Goal: Find contact information: Find contact information

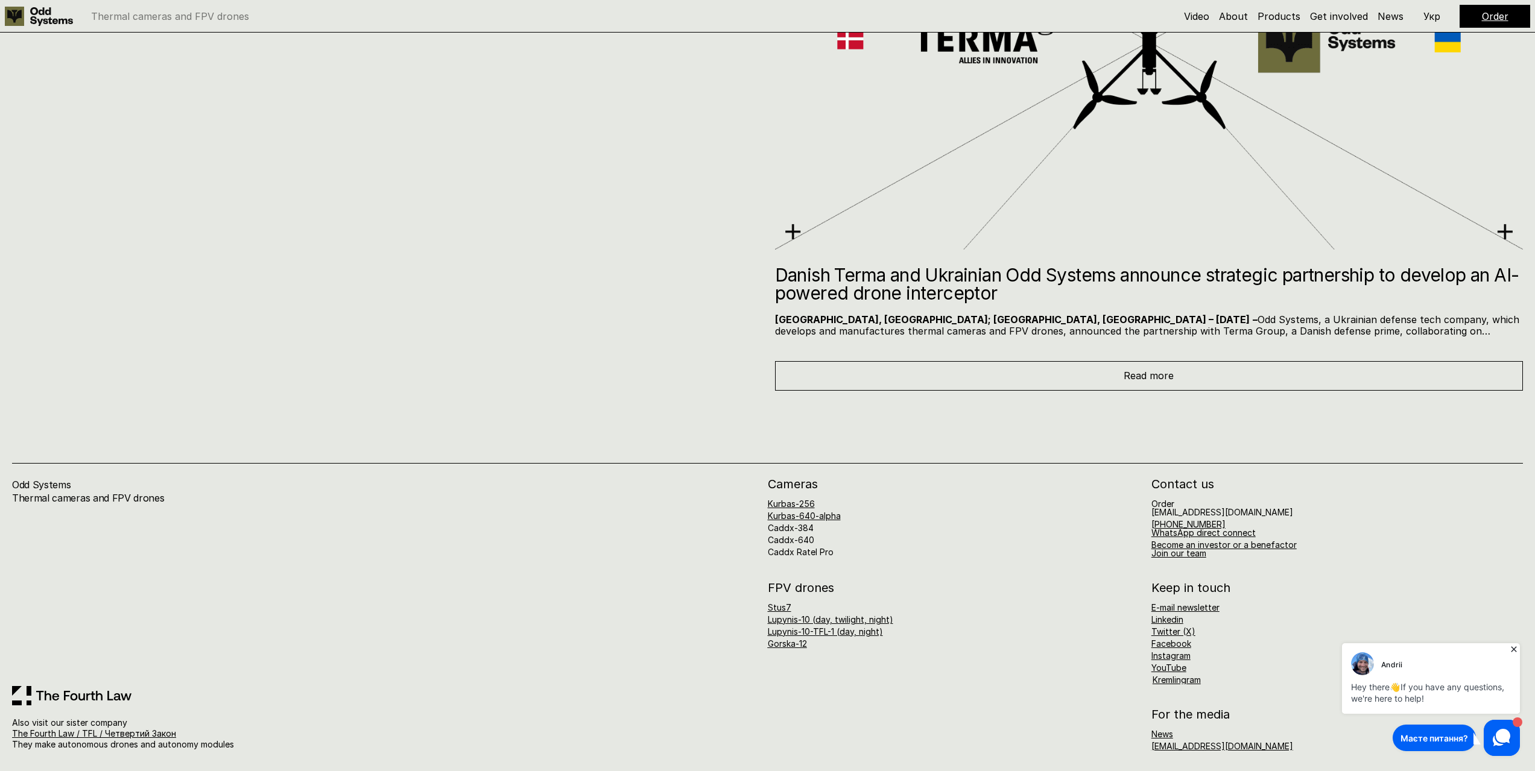
scroll to position [8824, 0]
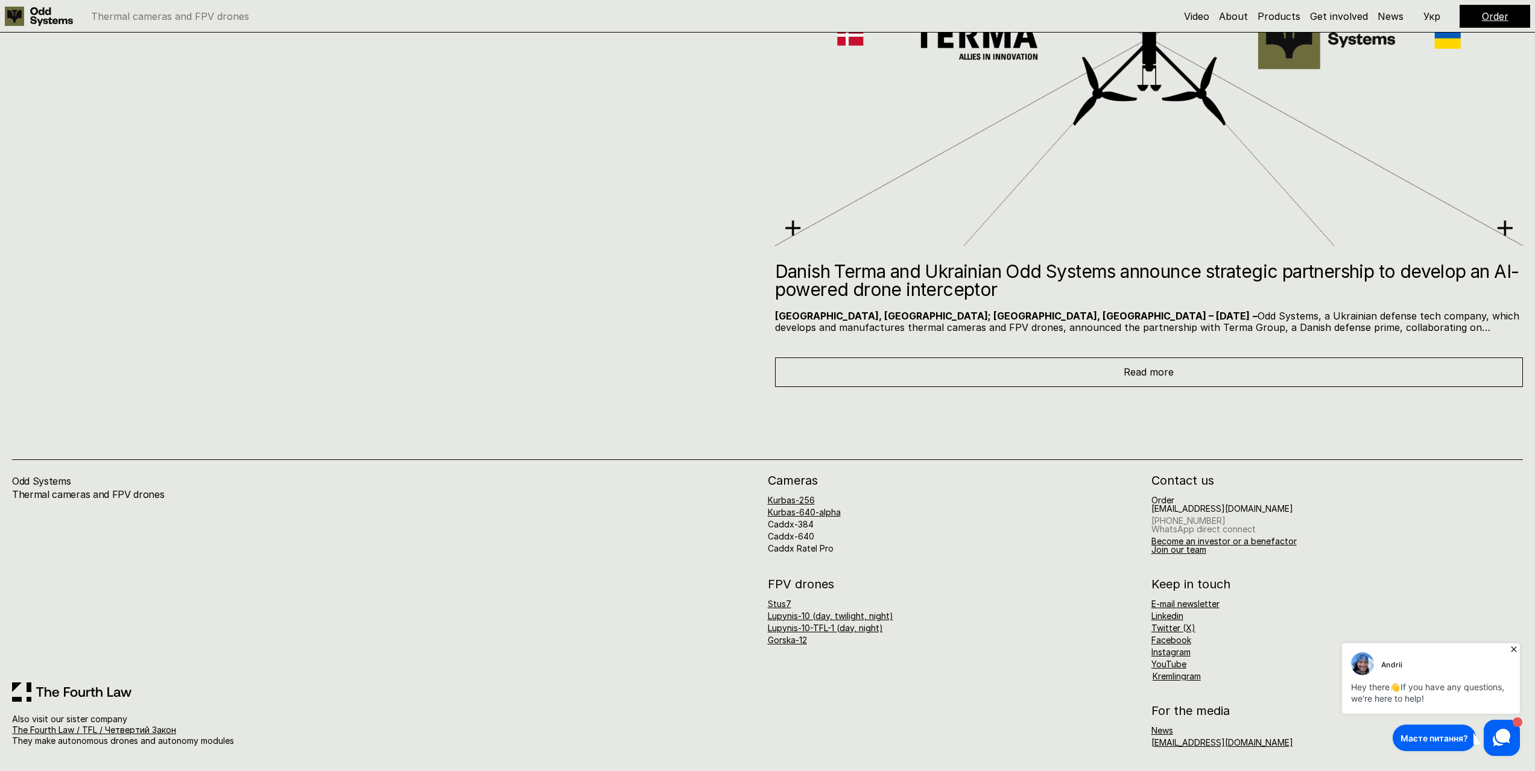
click at [1207, 521] on link "[PHONE_NUMBER] WhatsApp direct connect" at bounding box center [1203, 525] width 104 height 19
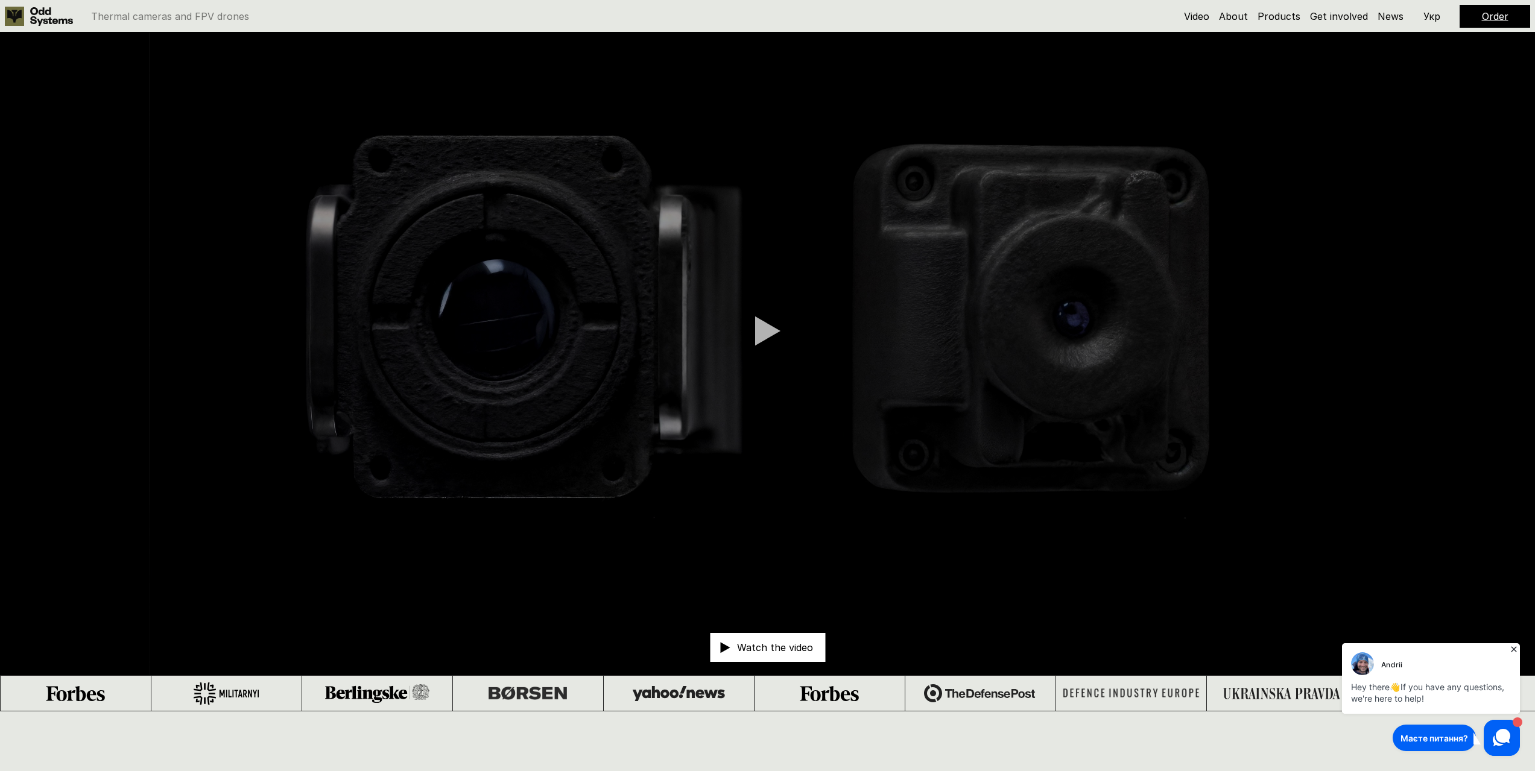
scroll to position [0, 0]
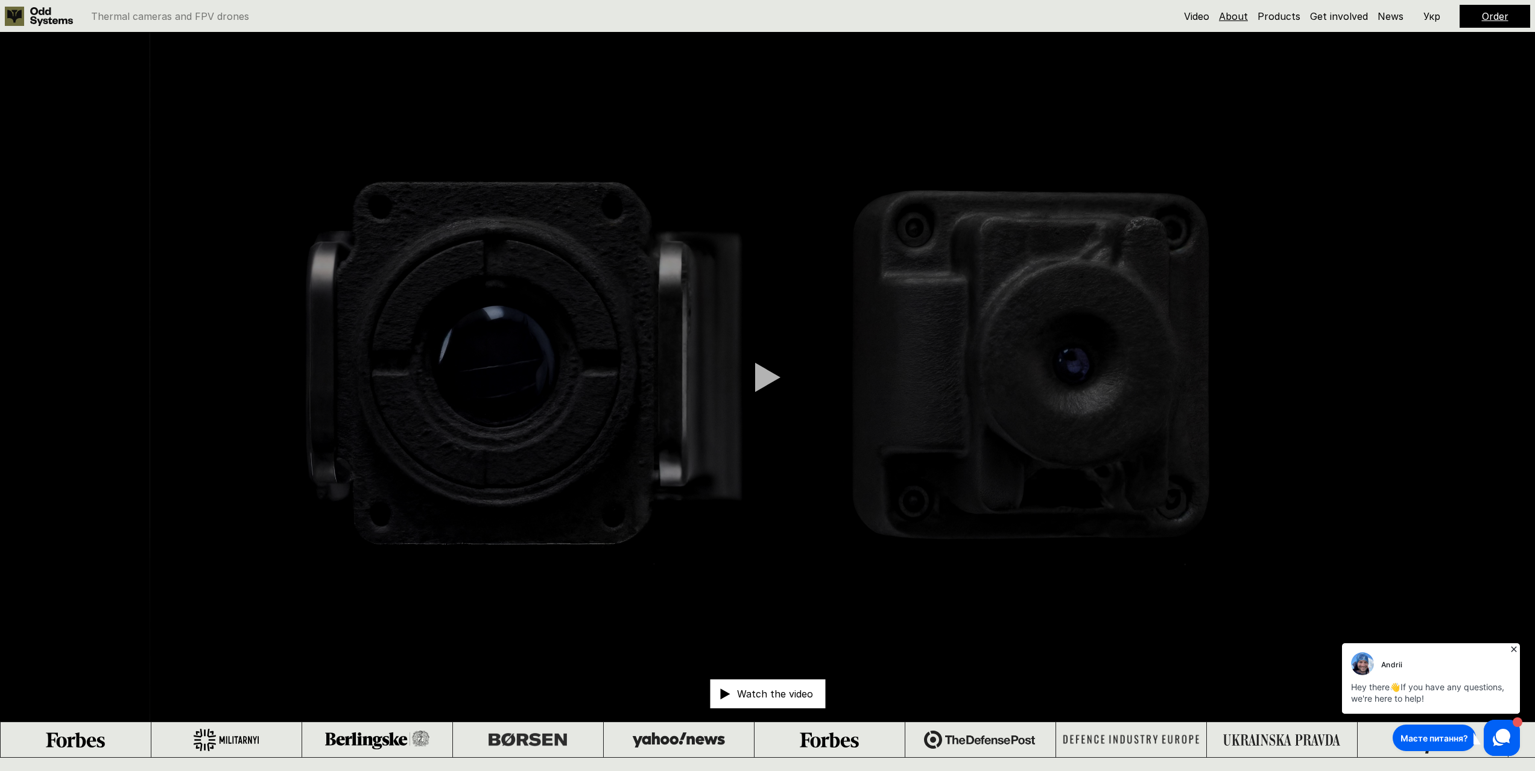
click at [1232, 19] on link "About" at bounding box center [1233, 16] width 29 height 12
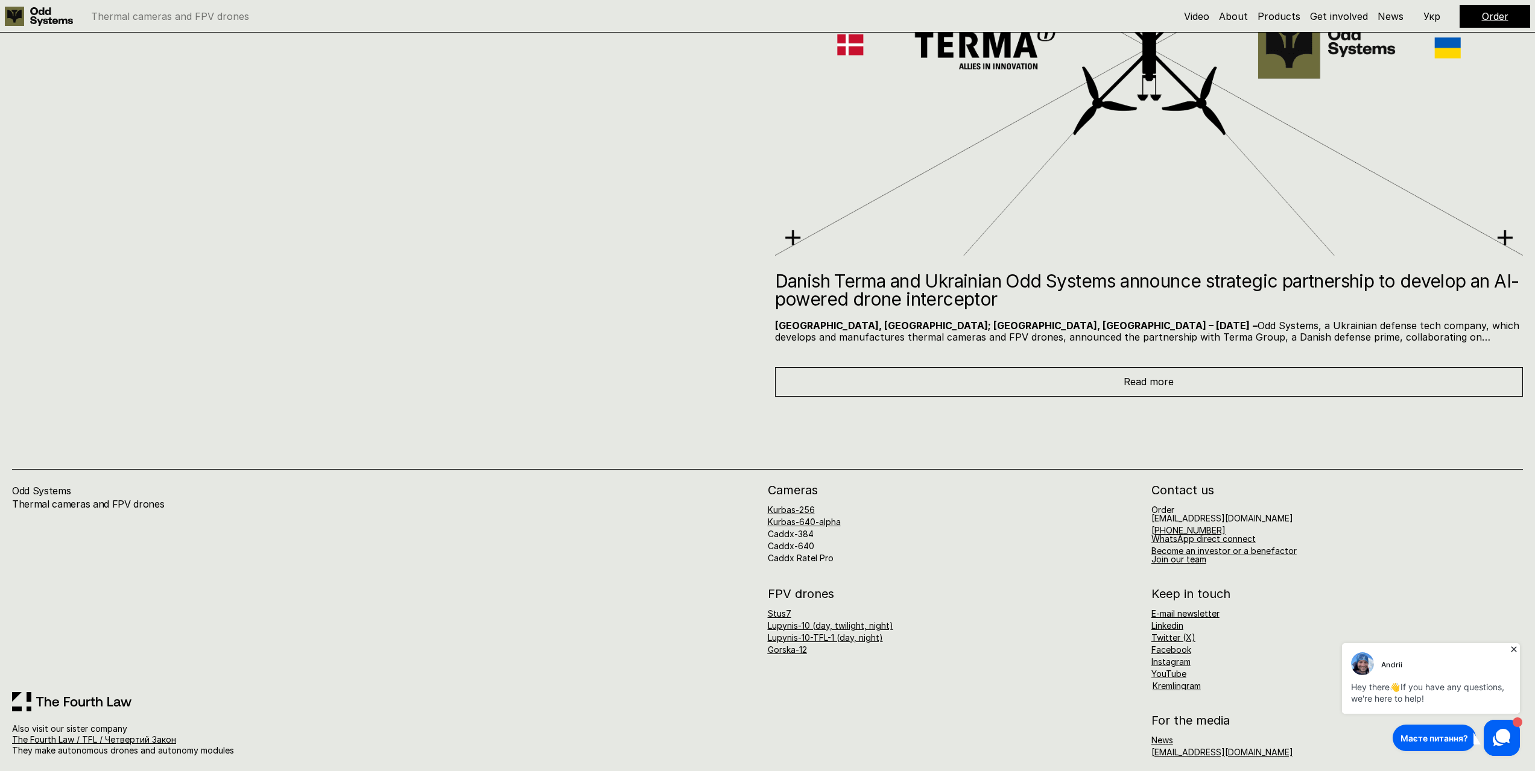
scroll to position [8824, 0]
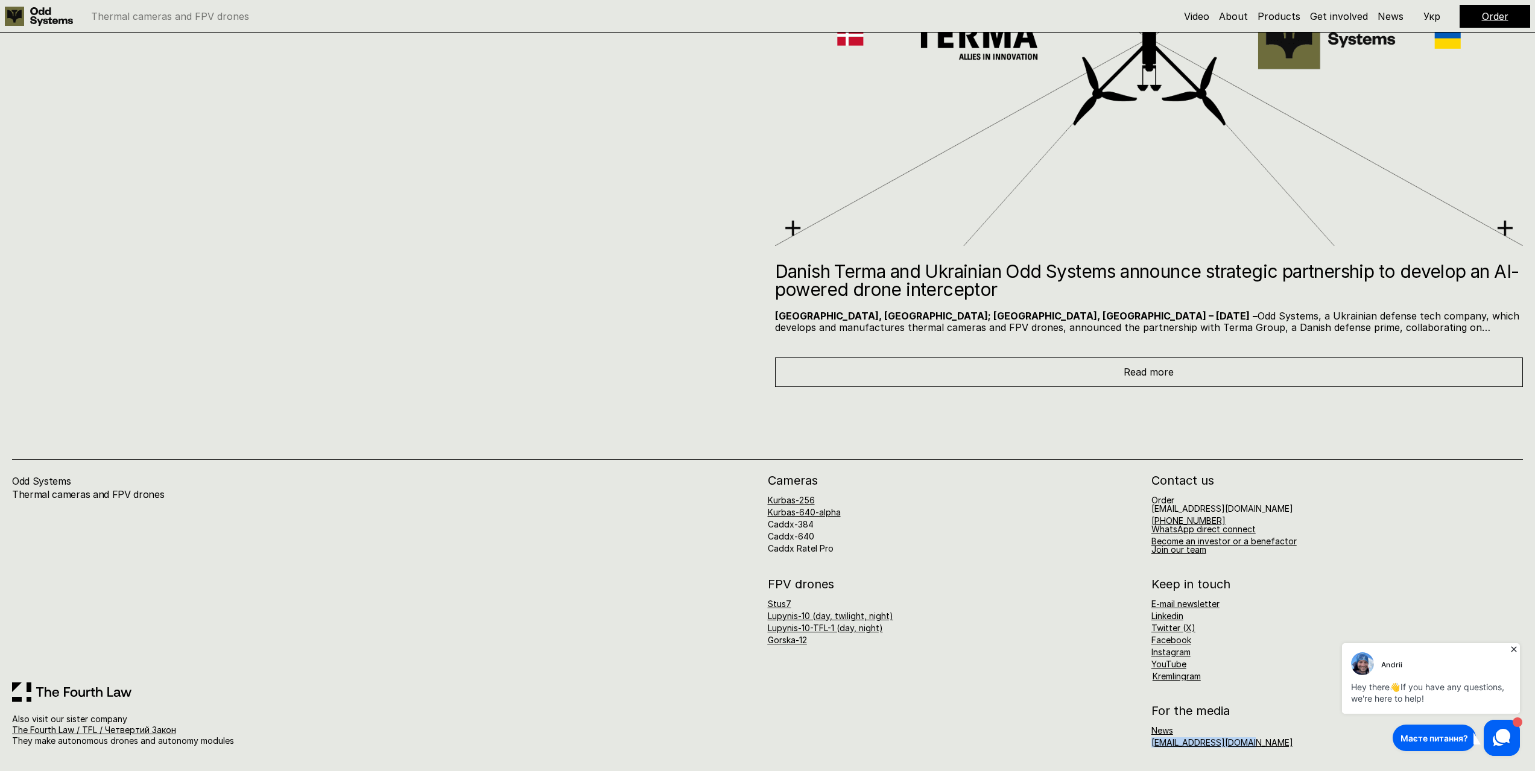
drag, startPoint x: 1257, startPoint y: 737, endPoint x: 1150, endPoint y: 751, distance: 107.6
click at [1150, 751] on div "Odd Systems Thermal cameras and FPV drones Also visit our sister company The Fo…" at bounding box center [767, 579] width 1535 height 384
copy link "[EMAIL_ADDRESS][DOMAIN_NAME]"
click at [1167, 374] on span "Read more" at bounding box center [1148, 372] width 50 height 12
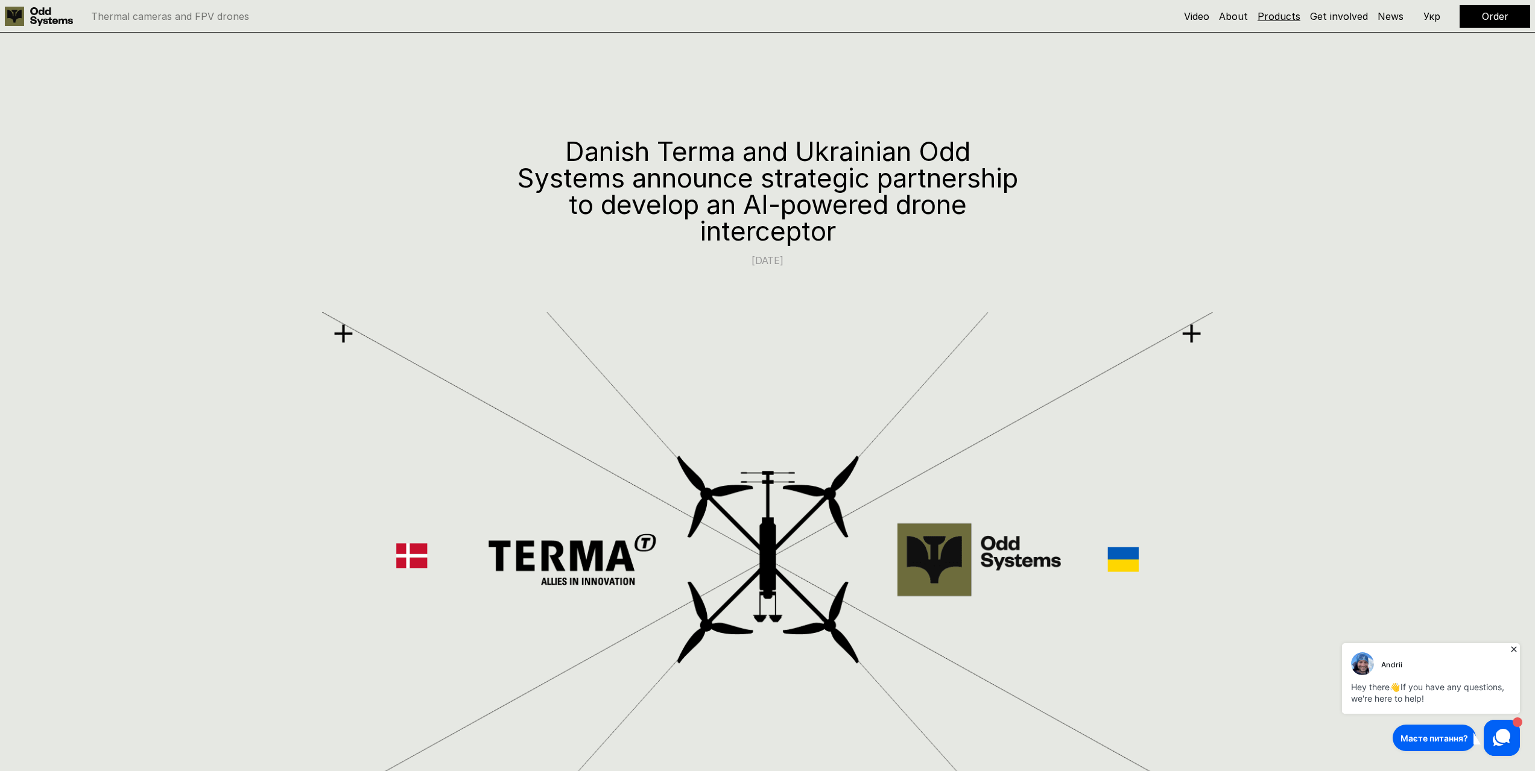
click at [1273, 18] on link "Products" at bounding box center [1278, 16] width 43 height 12
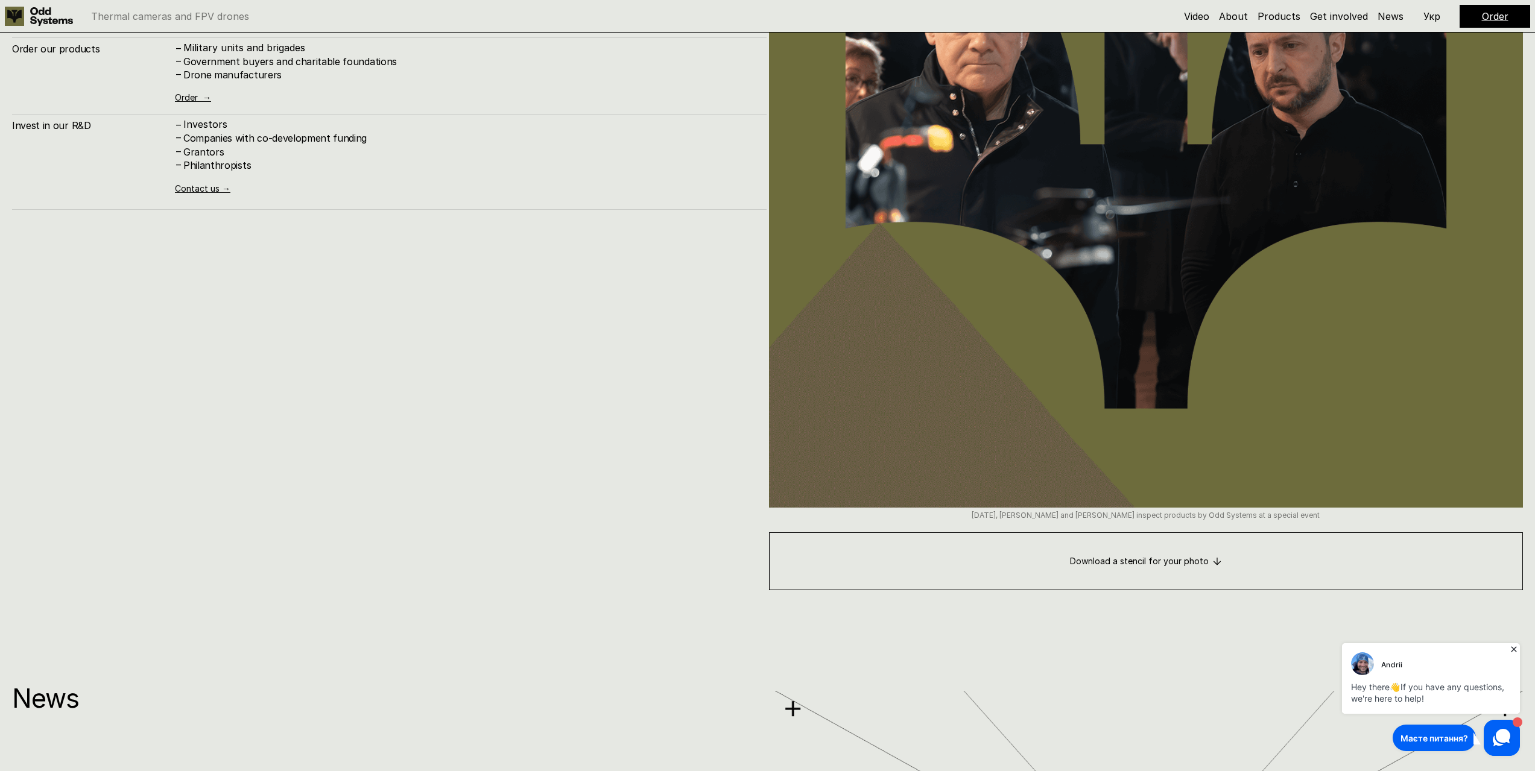
scroll to position [7921, 0]
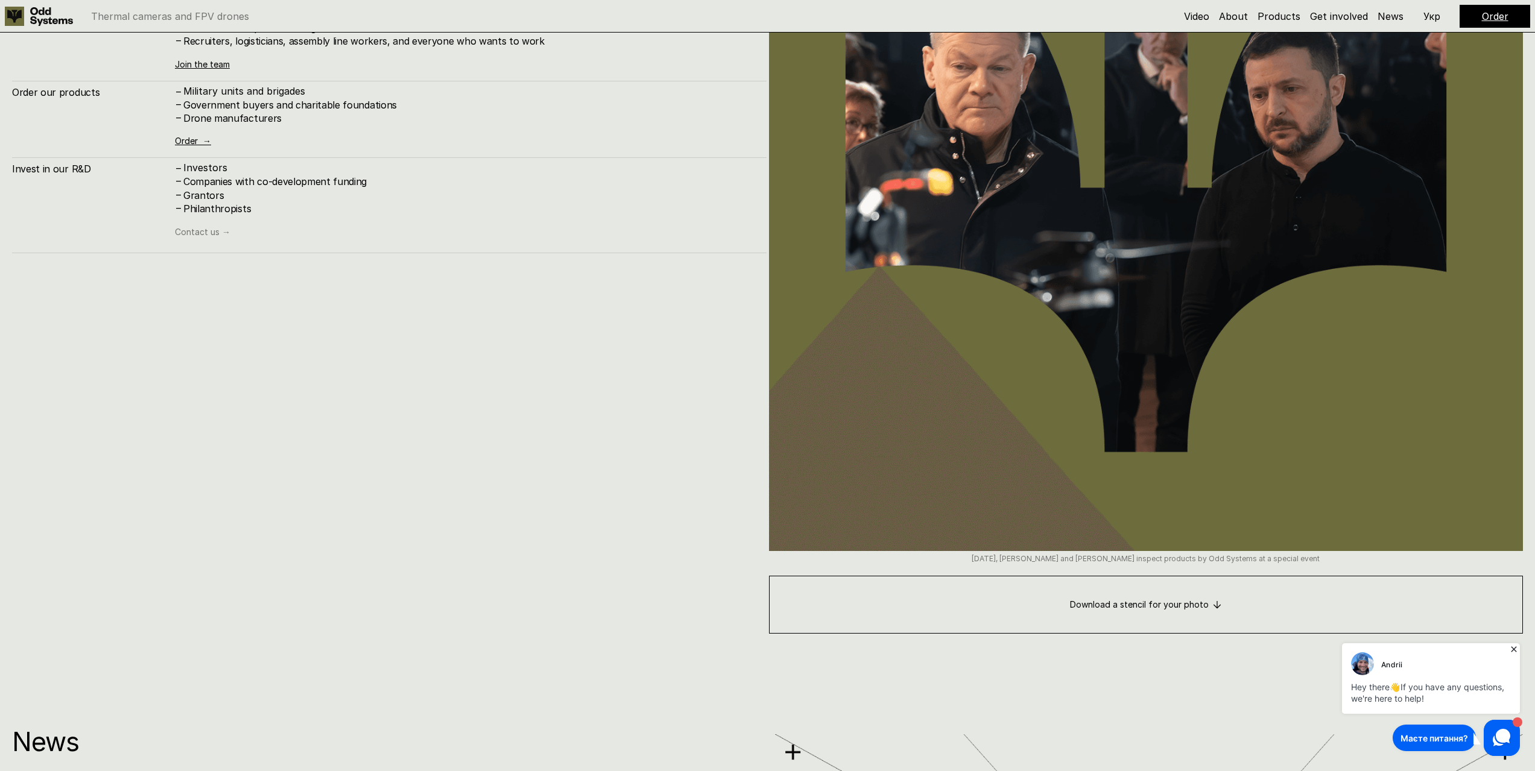
click at [206, 227] on link "Contact us →" at bounding box center [202, 232] width 55 height 10
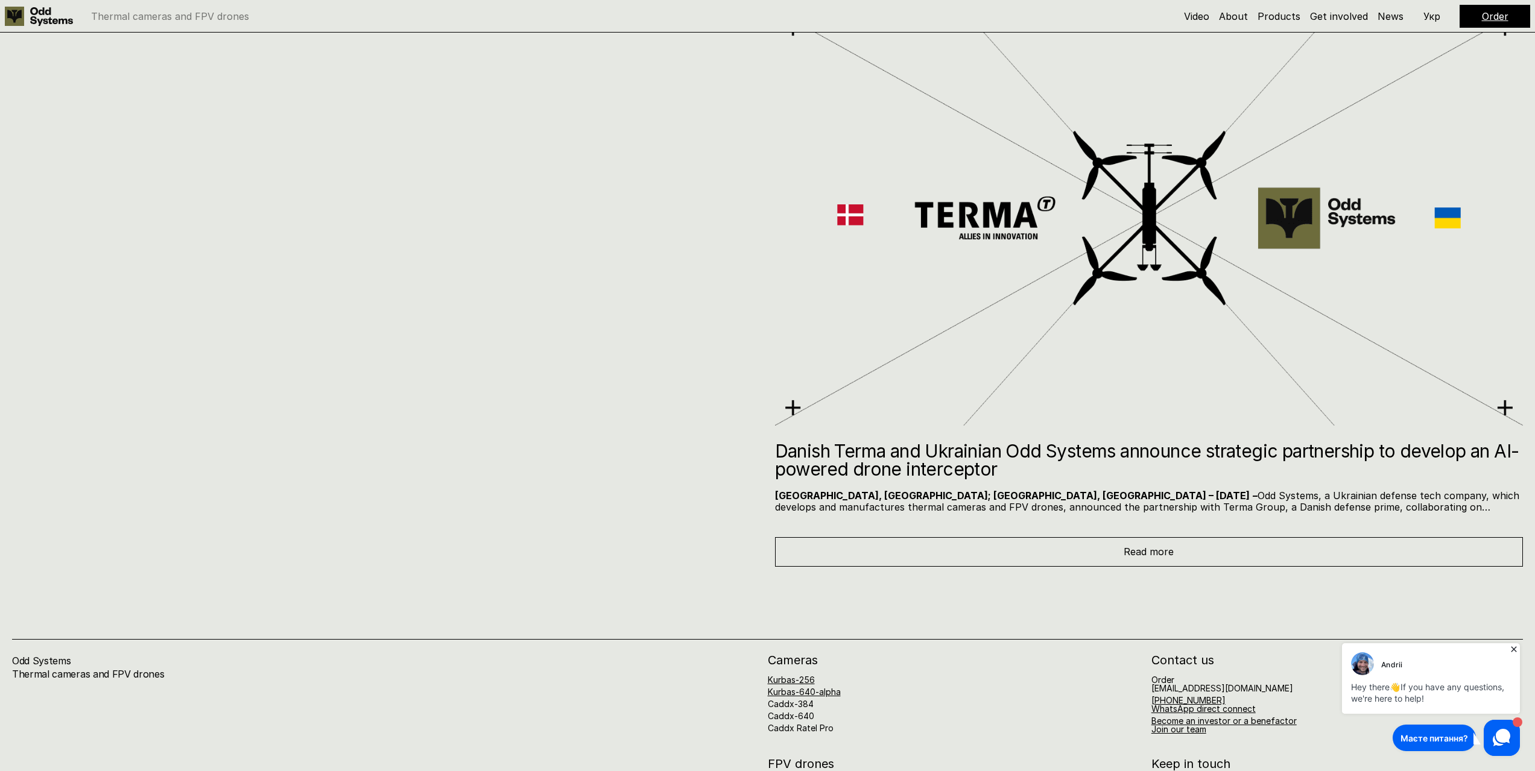
scroll to position [8765, 0]
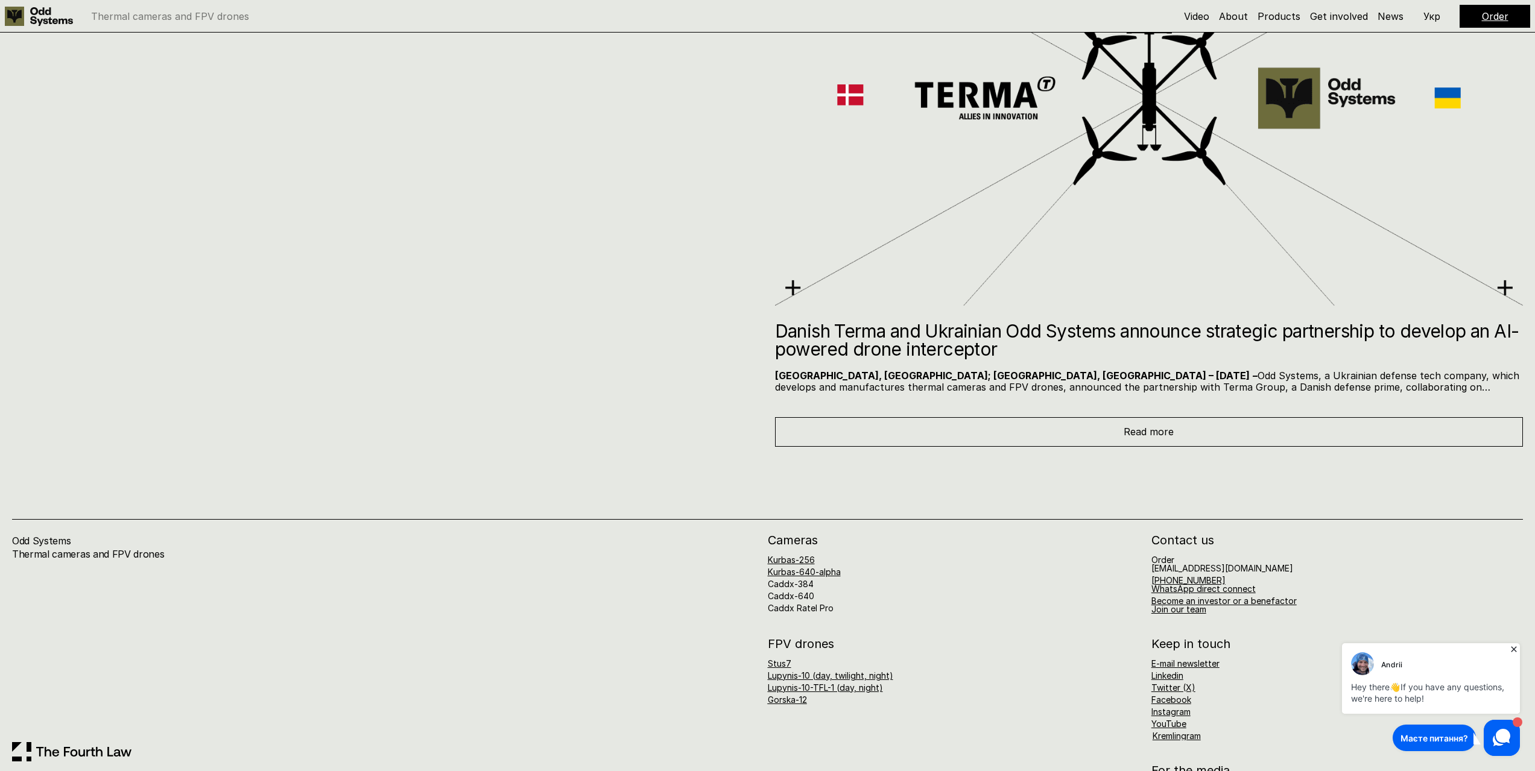
click at [1108, 429] on div "Read more" at bounding box center [1149, 431] width 748 height 29
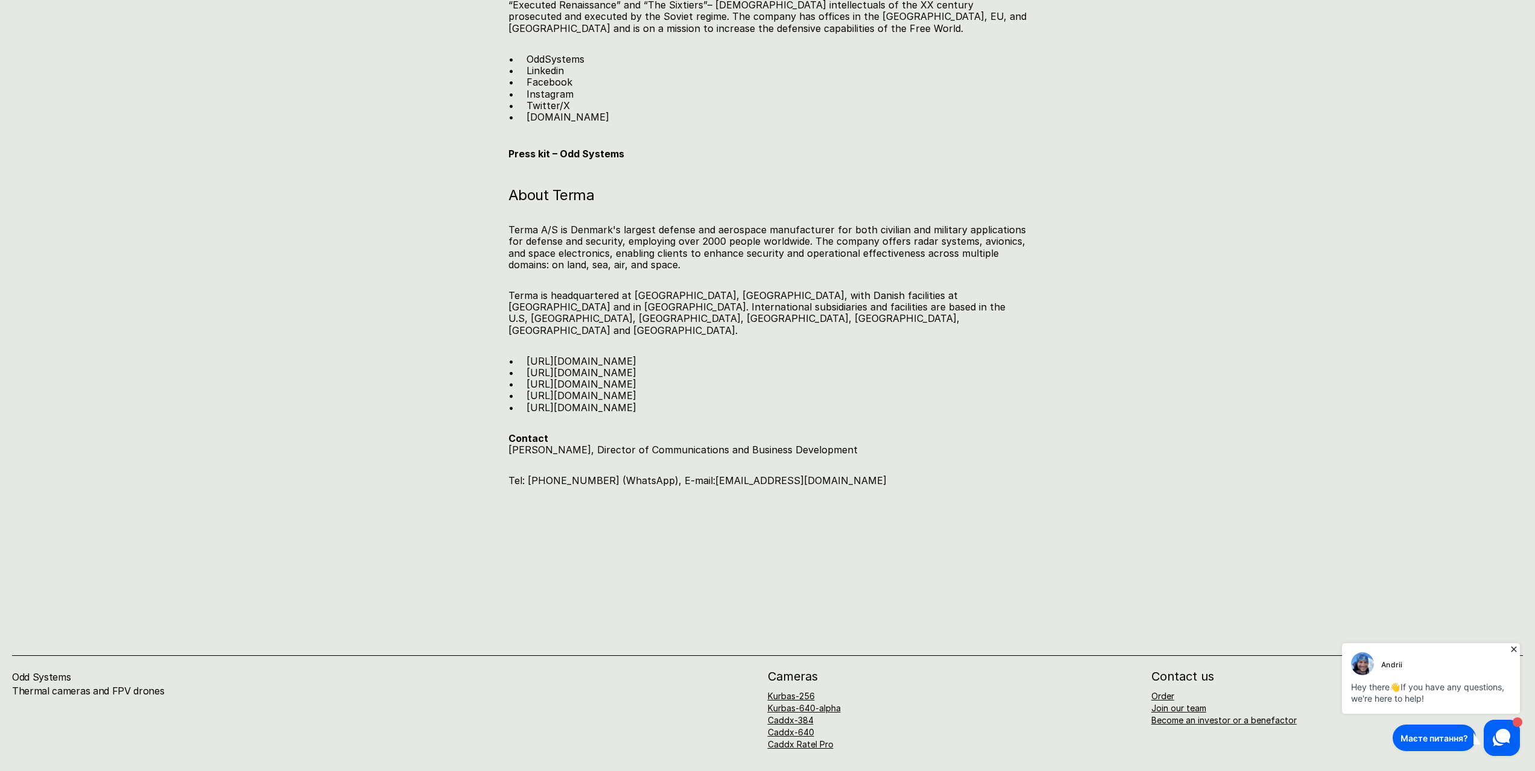
scroll to position [1990, 0]
